Goal: Navigation & Orientation: Go to known website

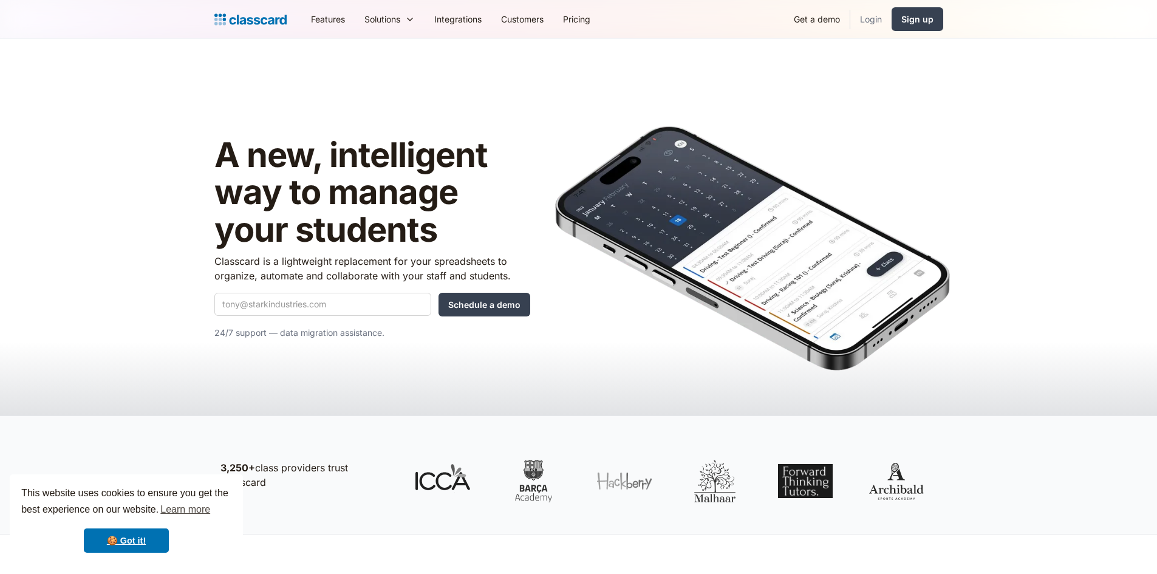
click at [876, 18] on link "Login" at bounding box center [870, 18] width 41 height 27
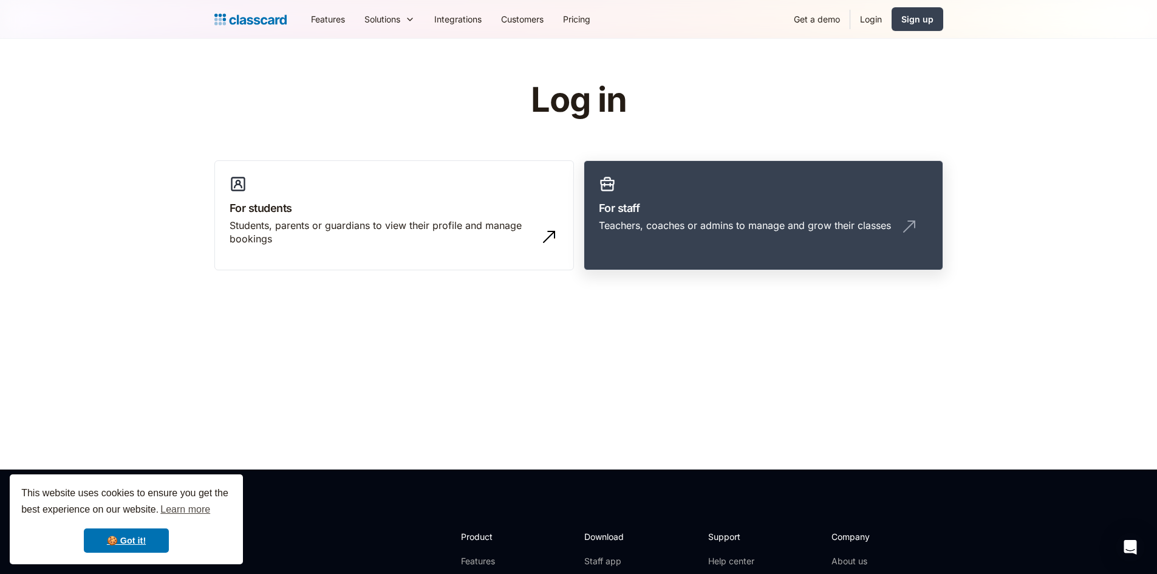
click at [727, 222] on div "Teachers, coaches or admins to manage and grow their classes" at bounding box center [745, 225] width 292 height 13
